Goal: Book appointment/travel/reservation

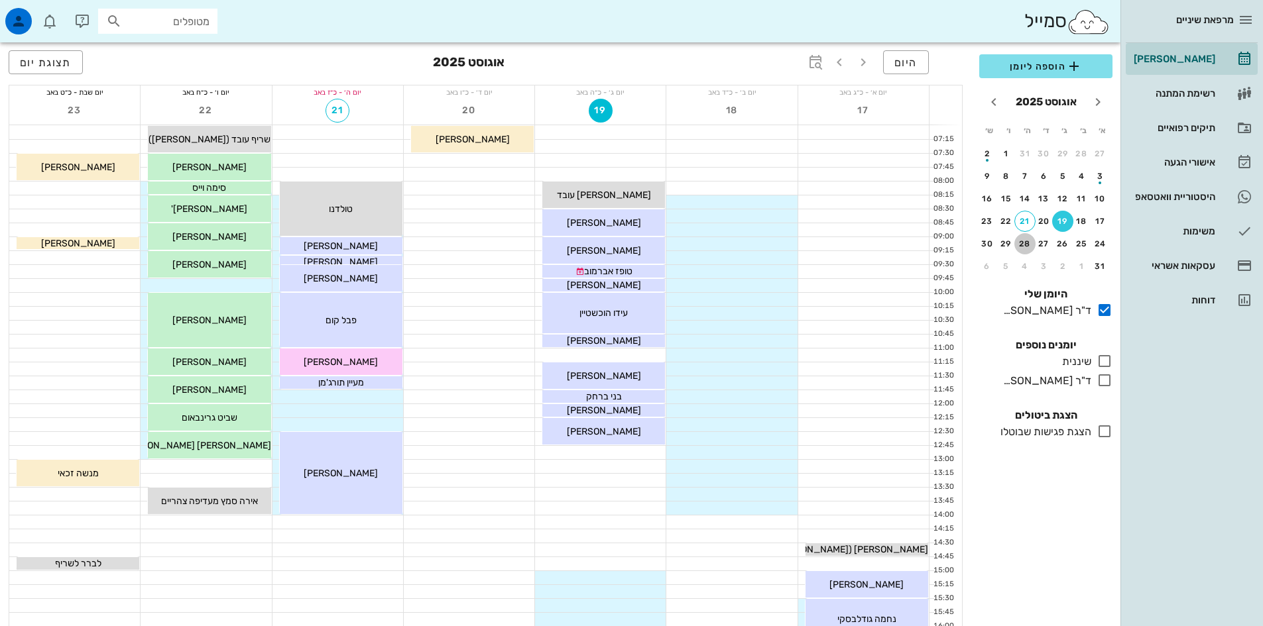
click at [1024, 240] on div "28" at bounding box center [1024, 243] width 21 height 9
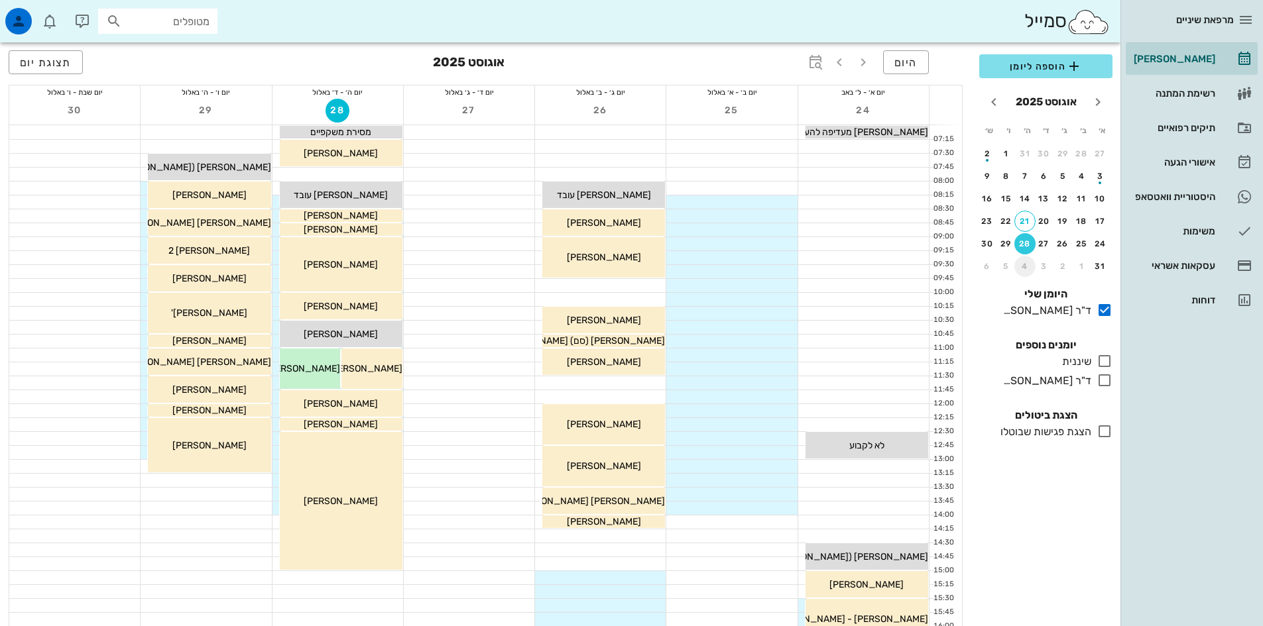
click at [1022, 267] on div "4" at bounding box center [1024, 266] width 21 height 9
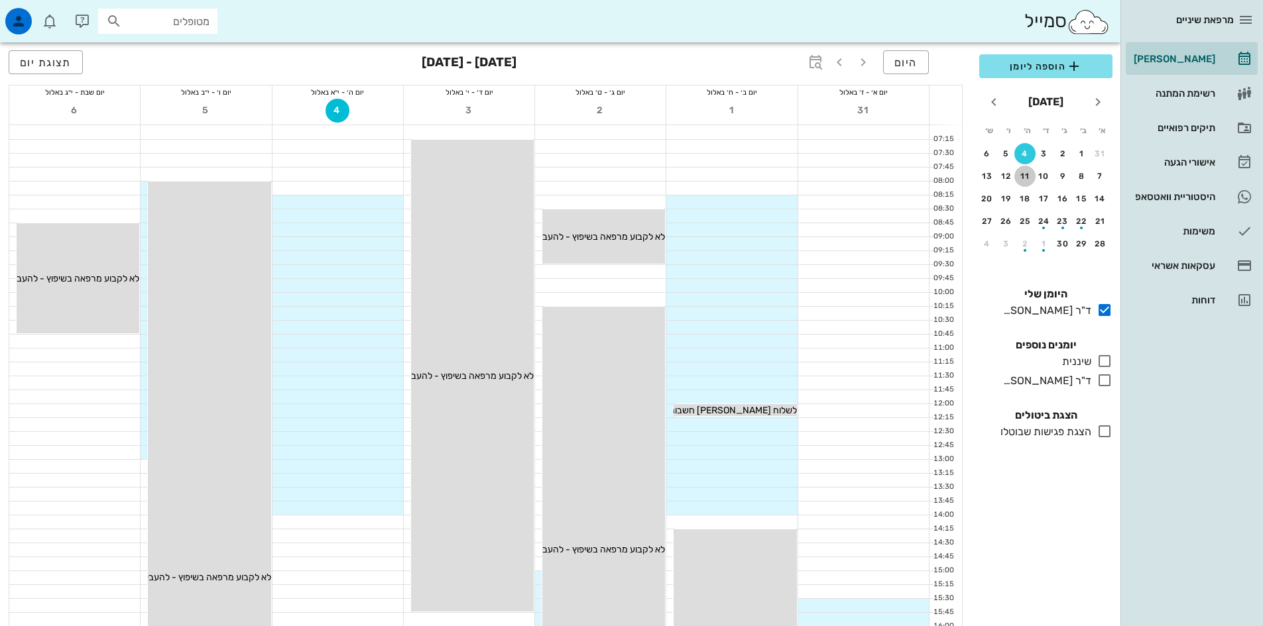
click at [1027, 178] on div "11" at bounding box center [1024, 176] width 21 height 9
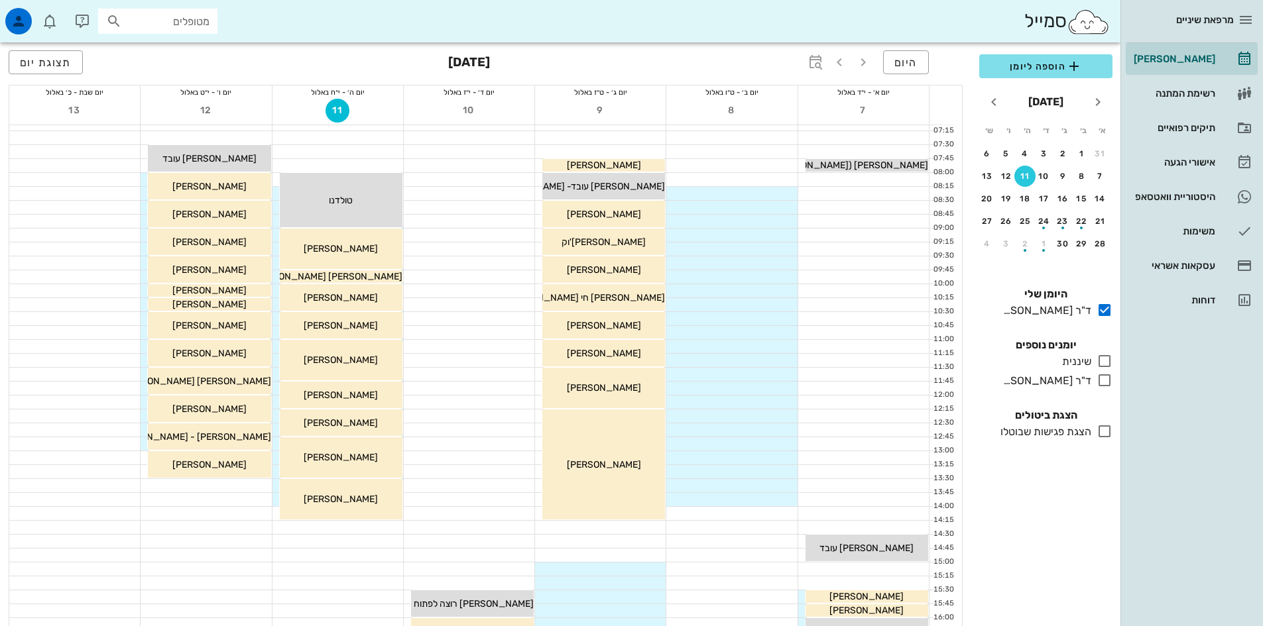
scroll to position [265, 0]
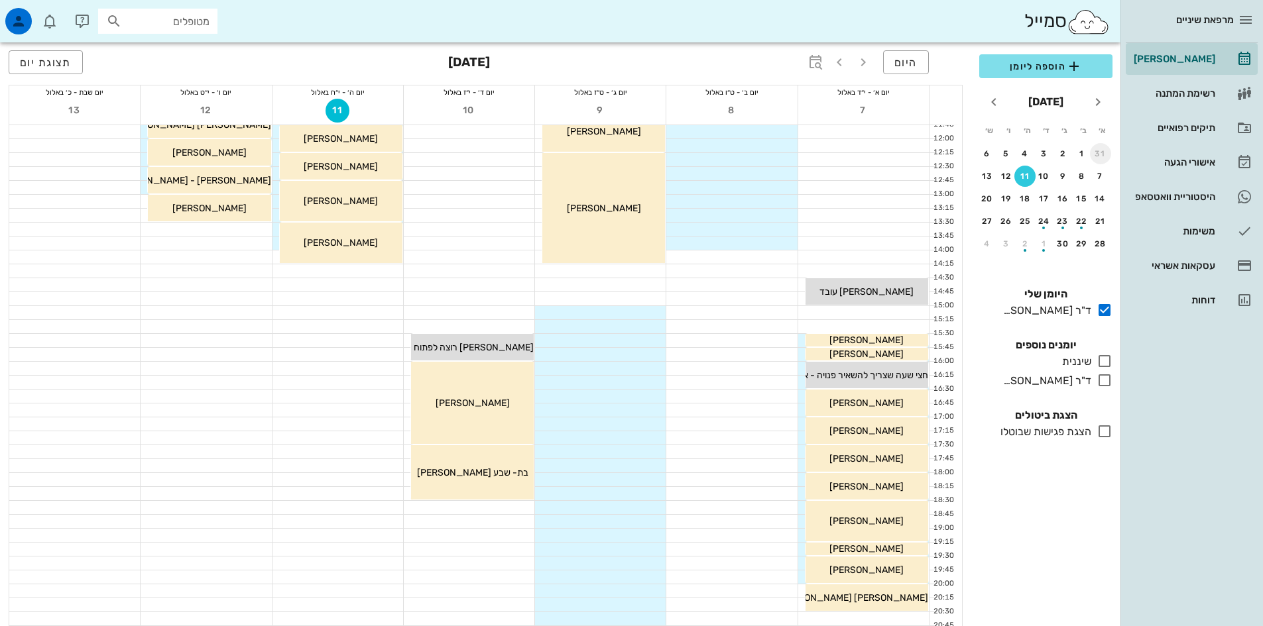
click at [1096, 152] on div "31" at bounding box center [1100, 153] width 21 height 9
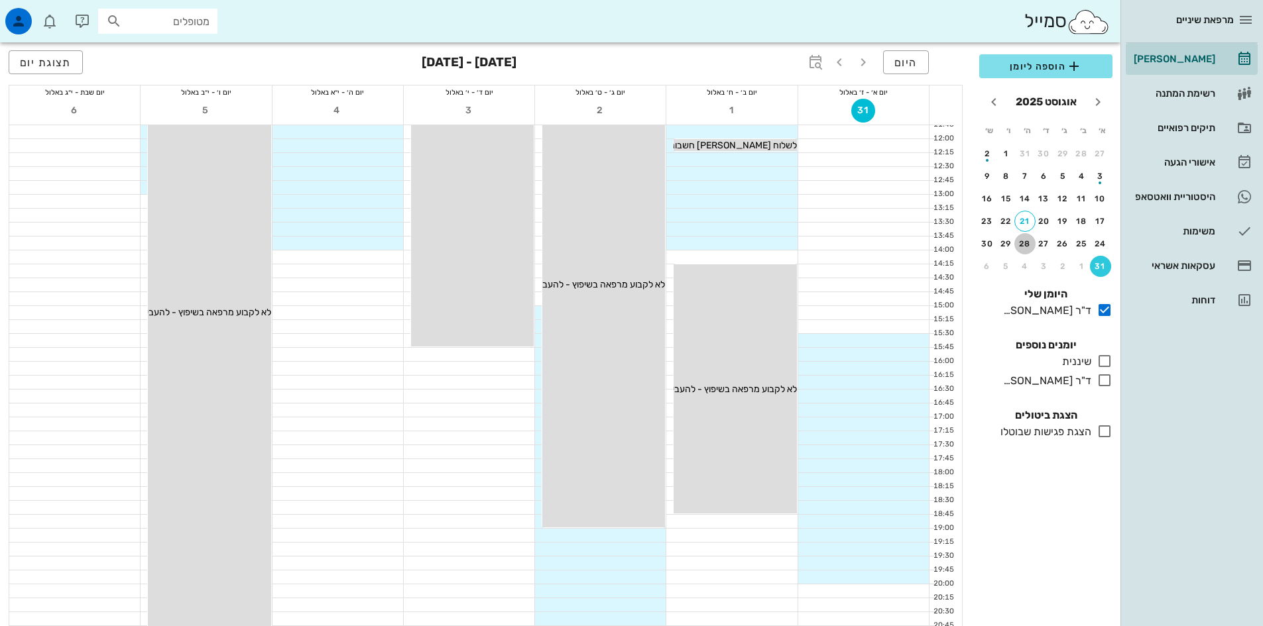
click at [1021, 245] on div "28" at bounding box center [1024, 243] width 21 height 9
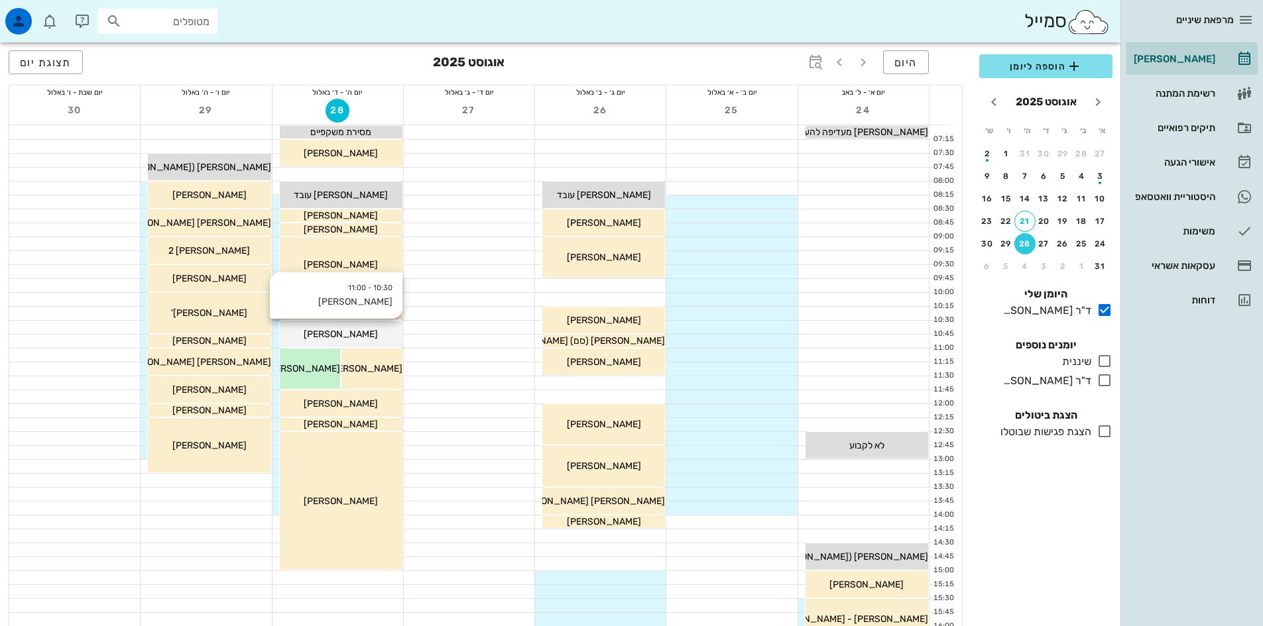
click at [373, 324] on div "10:30 - 11:00 [PERSON_NAME] [PERSON_NAME]" at bounding box center [341, 334] width 123 height 27
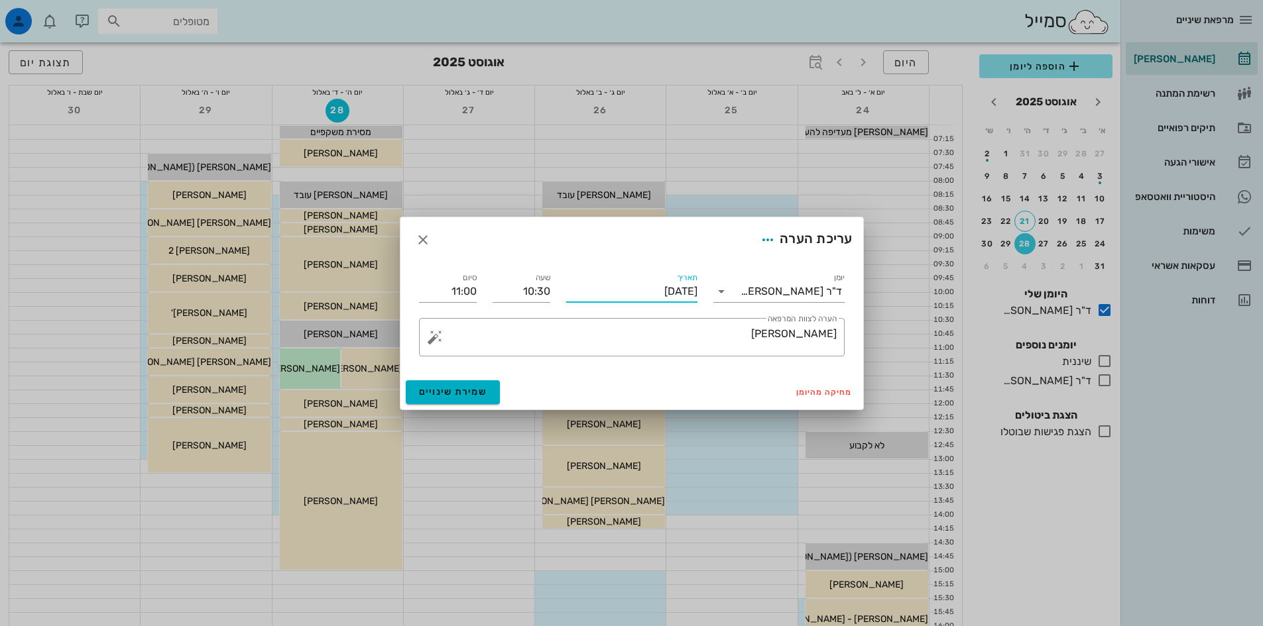
click at [660, 294] on input "[DATE]" at bounding box center [631, 291] width 131 height 21
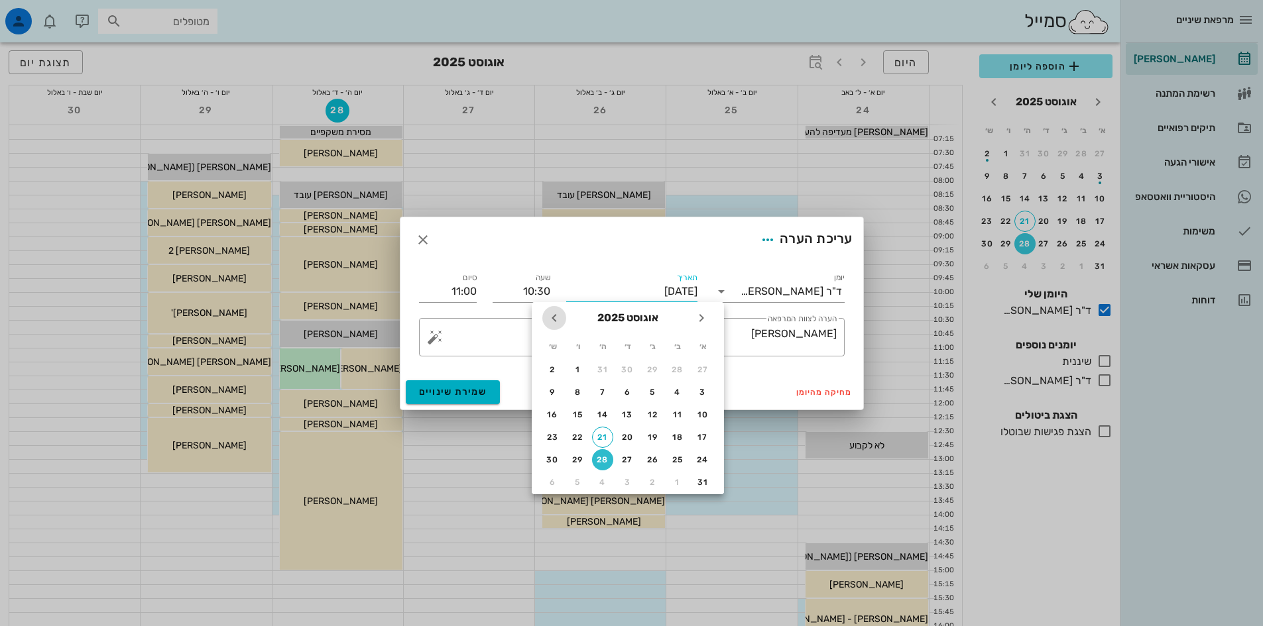
click at [556, 318] on icon "חודש הבא" at bounding box center [554, 318] width 16 height 16
click at [602, 391] on div "11" at bounding box center [602, 392] width 21 height 9
type input "[DATE]"
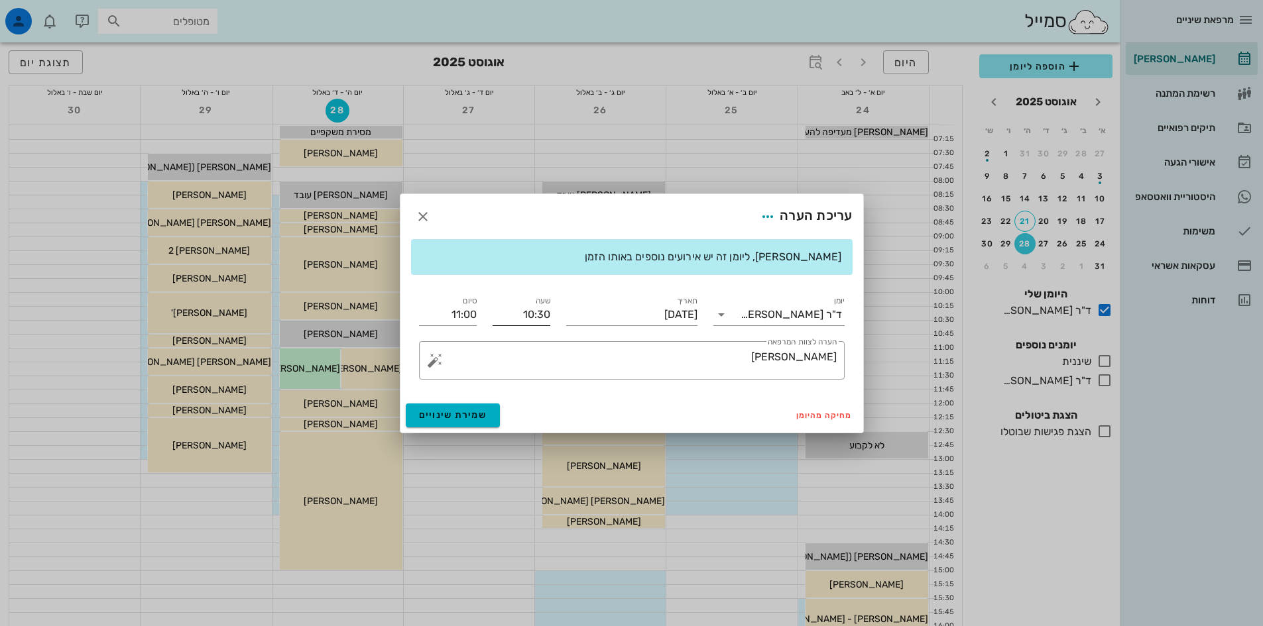
click at [541, 316] on input "10:30" at bounding box center [522, 314] width 58 height 21
click at [528, 314] on input "10:30" at bounding box center [522, 314] width 58 height 21
drag, startPoint x: 522, startPoint y: 315, endPoint x: 532, endPoint y: 316, distance: 10.0
click at [532, 316] on input "10:30" at bounding box center [522, 314] width 58 height 21
type input "07:30"
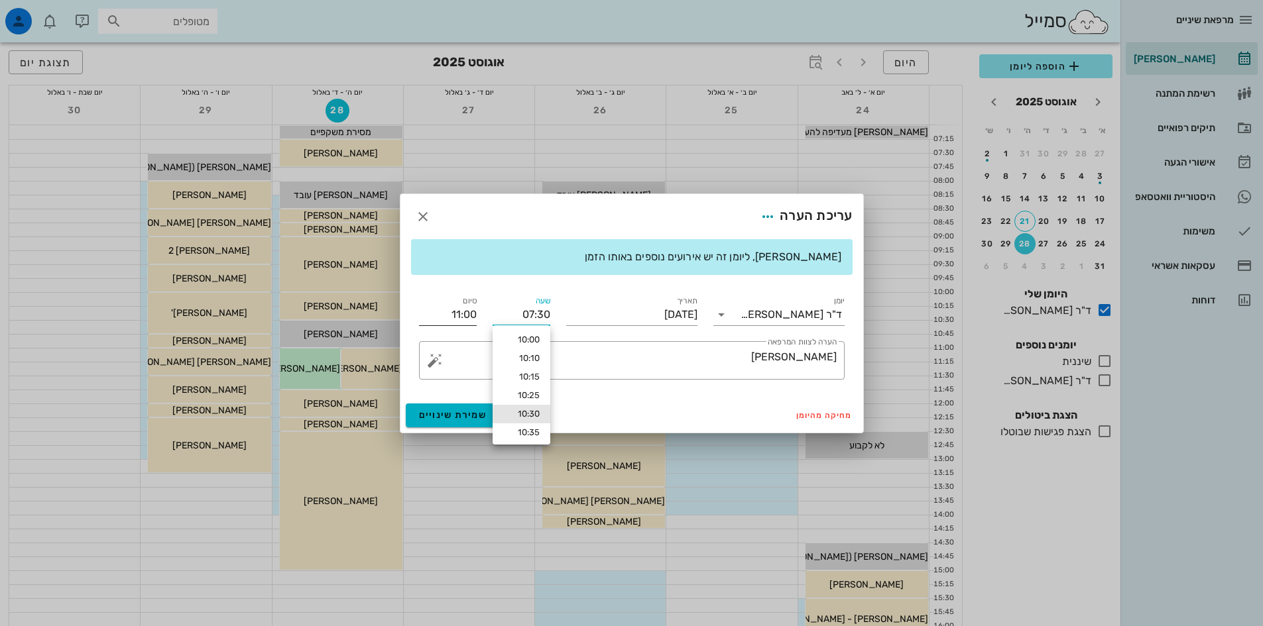
type input "08:00"
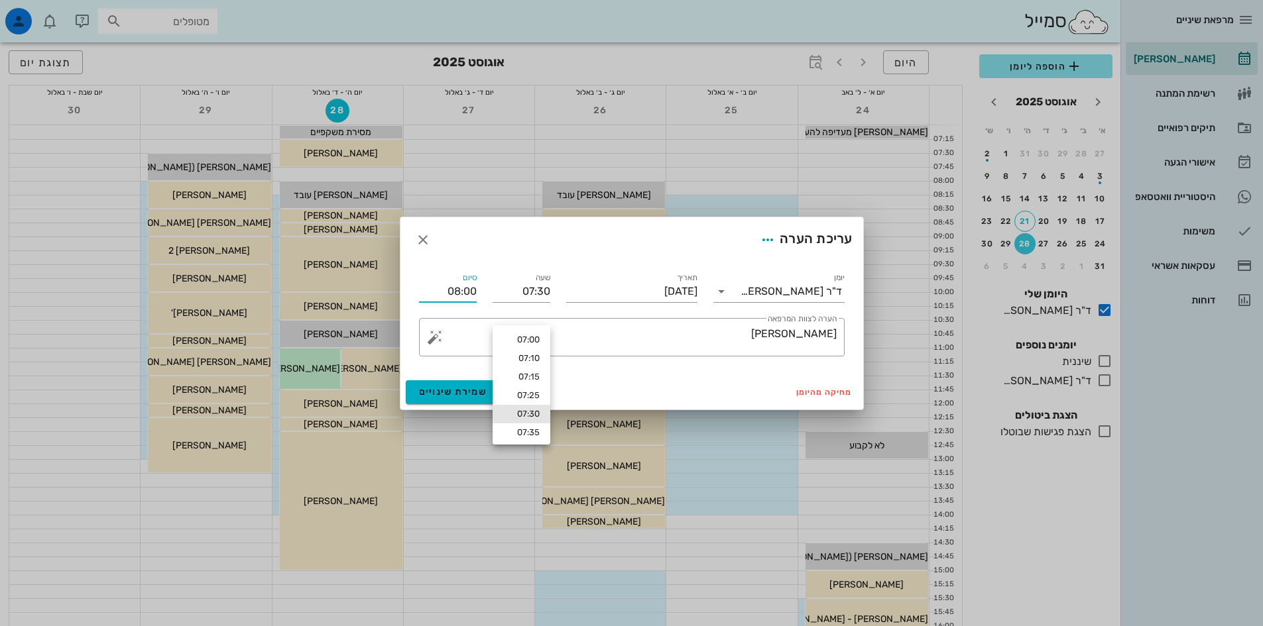
click at [457, 320] on div "יומן ד"ר [PERSON_NAME] תאריך [DATE] שעה 07:30 סיום 08:00 ​ הערה לצוות המרפאה [P…" at bounding box center [632, 314] width 442 height 102
click at [736, 328] on textarea "[PERSON_NAME]" at bounding box center [637, 341] width 399 height 32
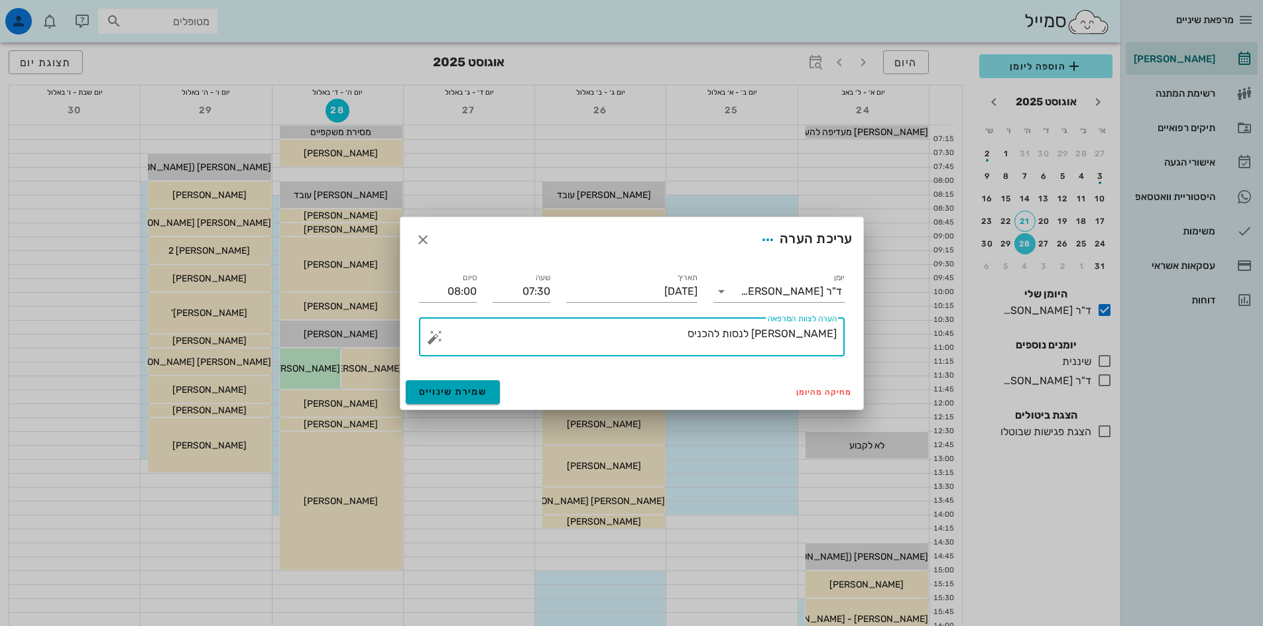
type textarea "[PERSON_NAME] לנסות להכניס"
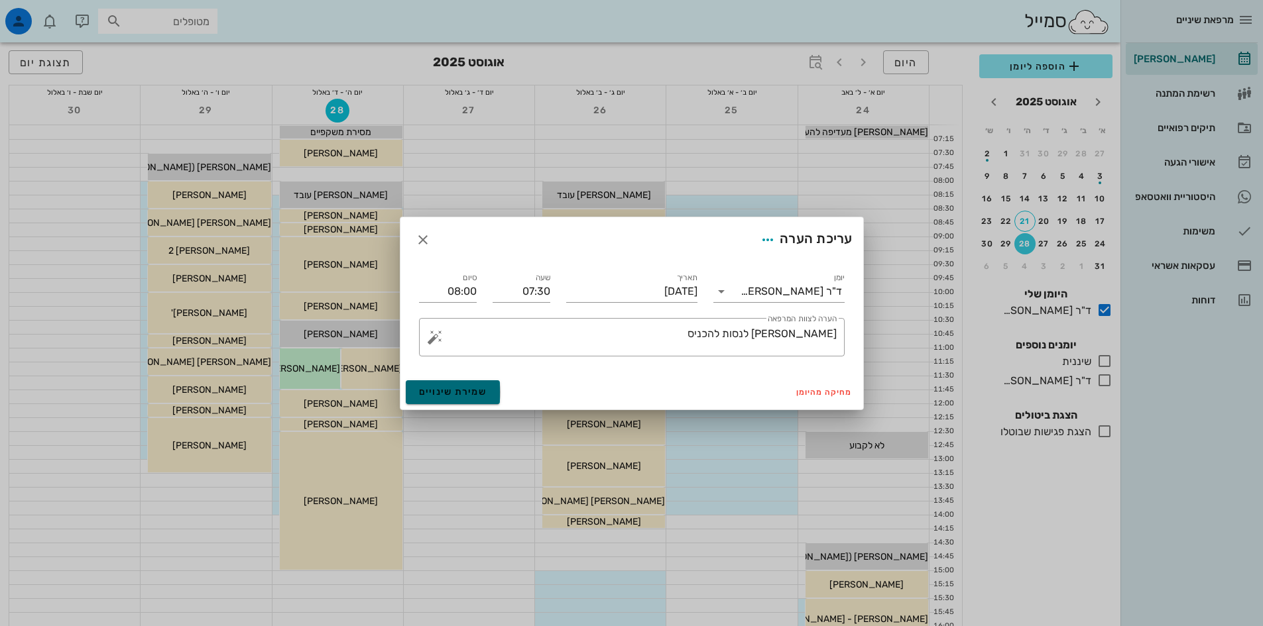
click at [459, 392] on span "שמירת שינויים" at bounding box center [453, 391] width 68 height 11
